Goal: Find specific page/section: Find specific page/section

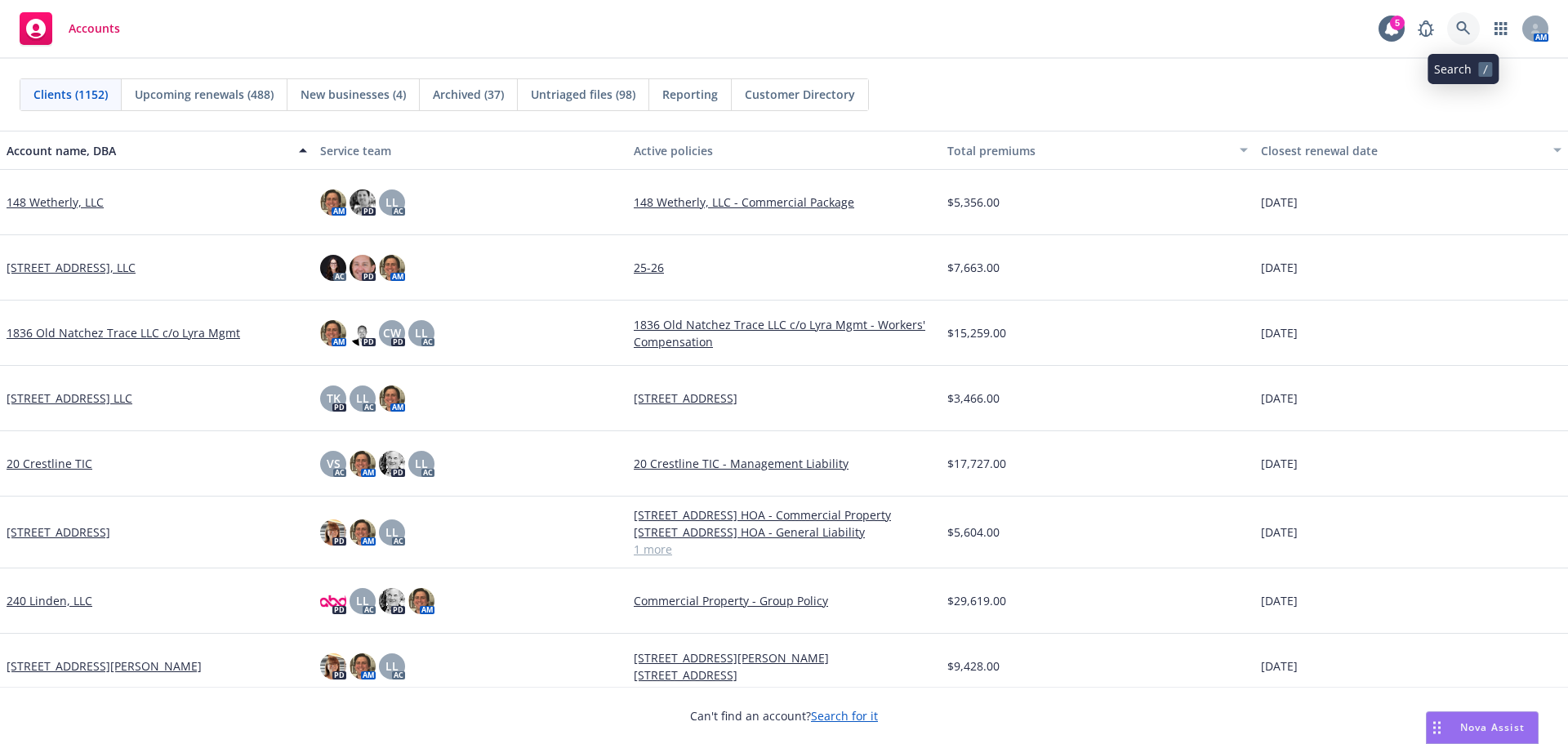
click at [1459, 26] on icon at bounding box center [1463, 28] width 14 height 14
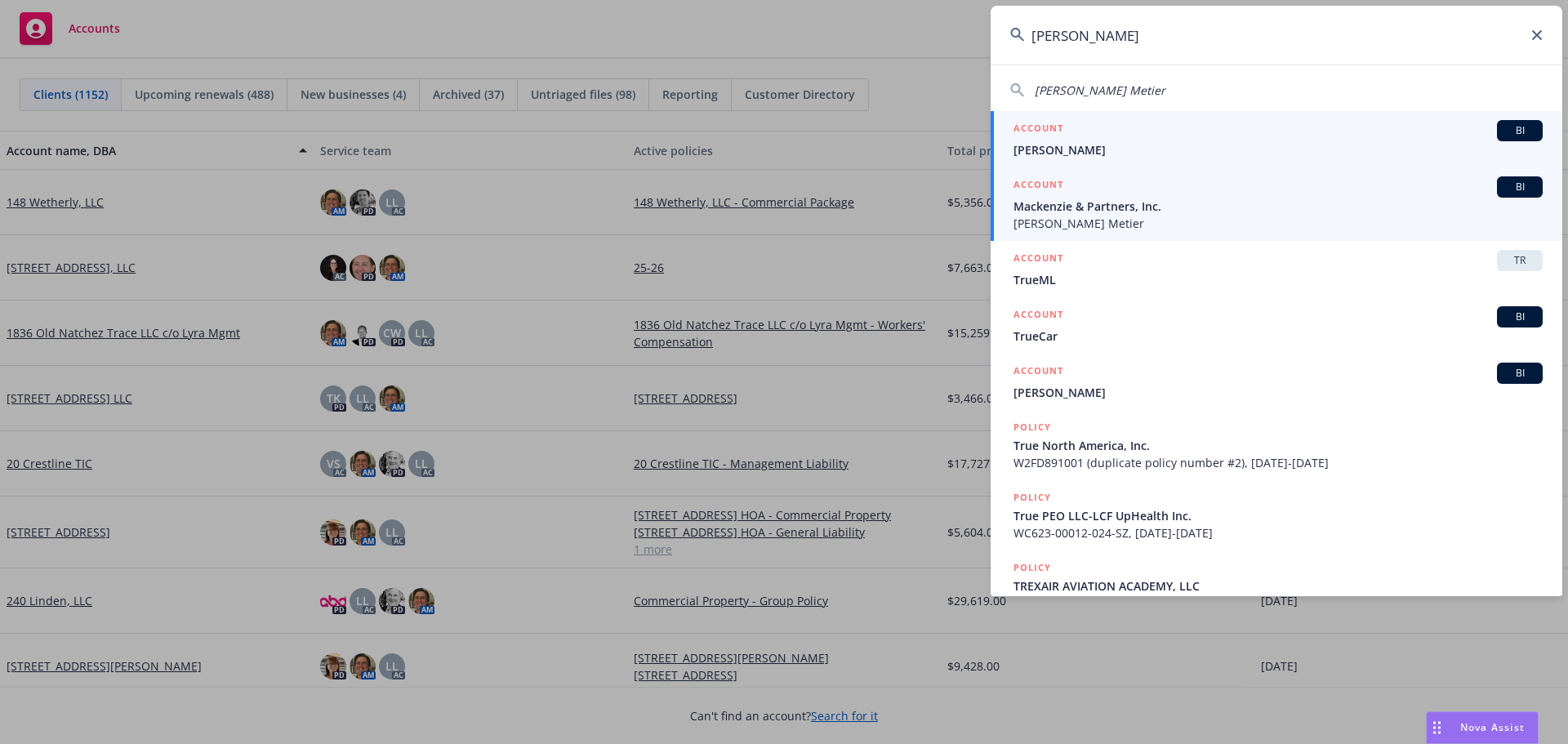
type input "[PERSON_NAME]"
click at [1078, 221] on span "[PERSON_NAME] Metier" at bounding box center [1279, 224] width 529 height 17
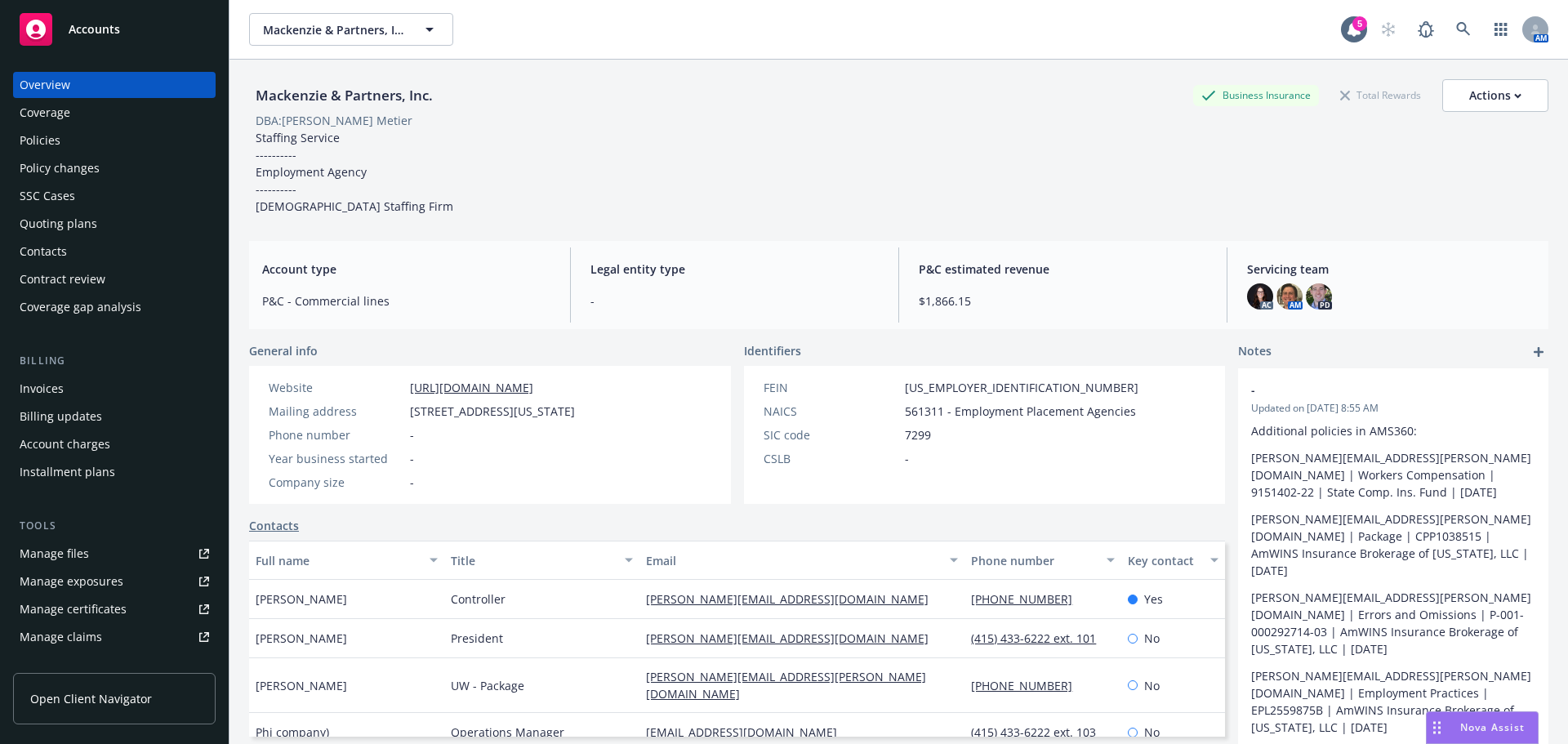
click at [69, 139] on div "Policies" at bounding box center [114, 140] width 189 height 26
